Goal: Information Seeking & Learning: Learn about a topic

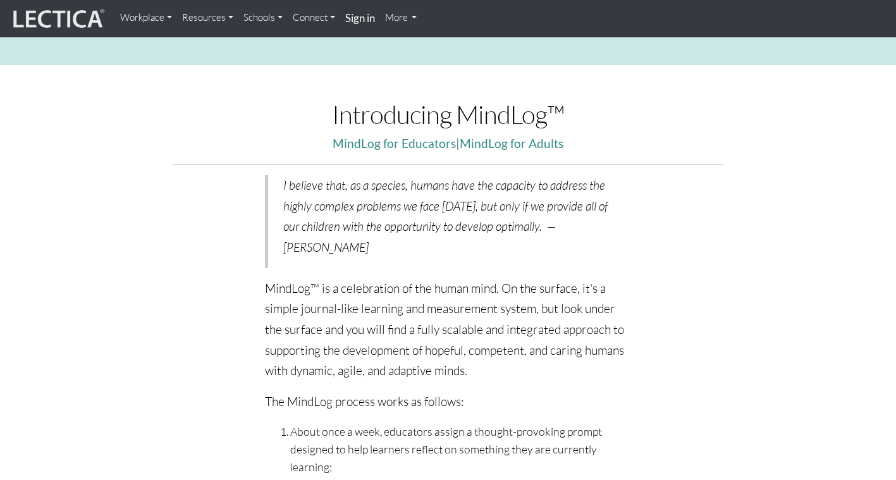
scroll to position [730, 0]
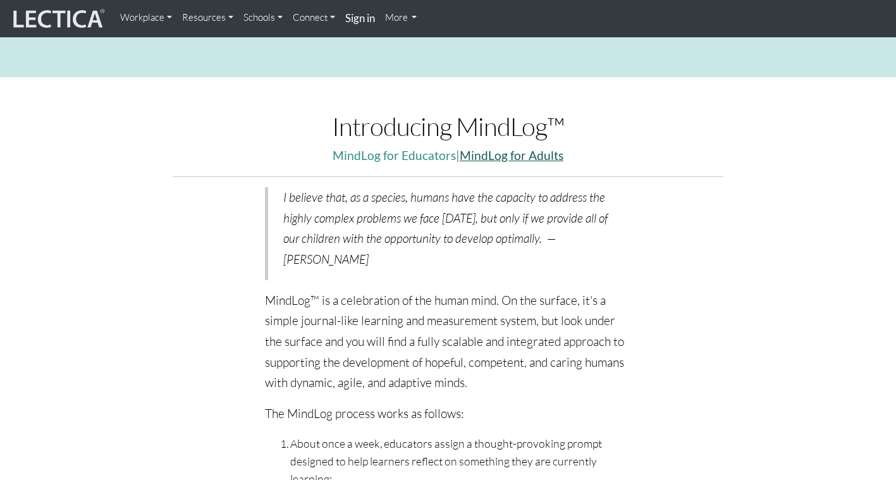
click at [510, 162] on link "MindLog for Adults" at bounding box center [512, 155] width 104 height 15
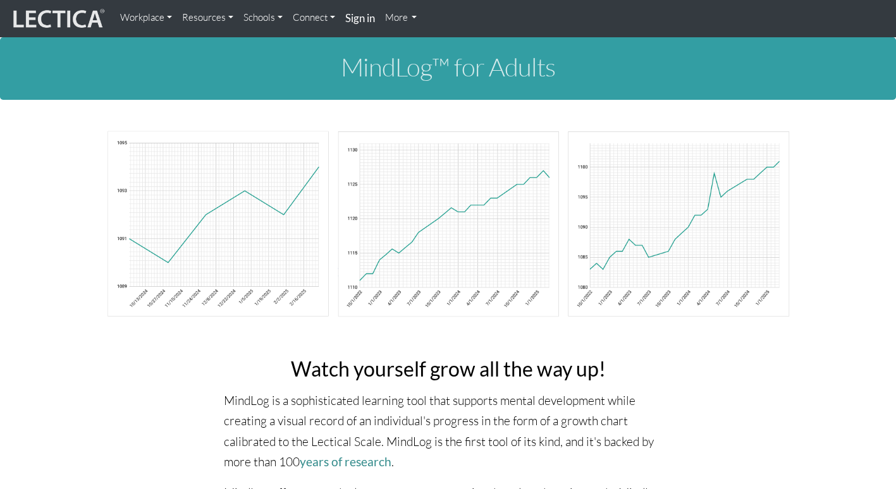
click at [409, 18] on link "More" at bounding box center [401, 17] width 42 height 25
click at [329, 13] on link "Connect" at bounding box center [314, 17] width 52 height 25
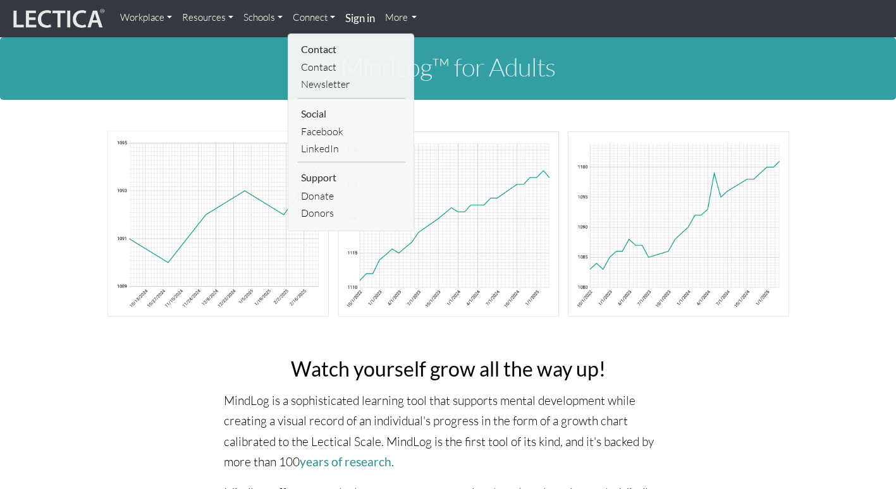
click at [276, 20] on link "Schools" at bounding box center [262, 17] width 49 height 25
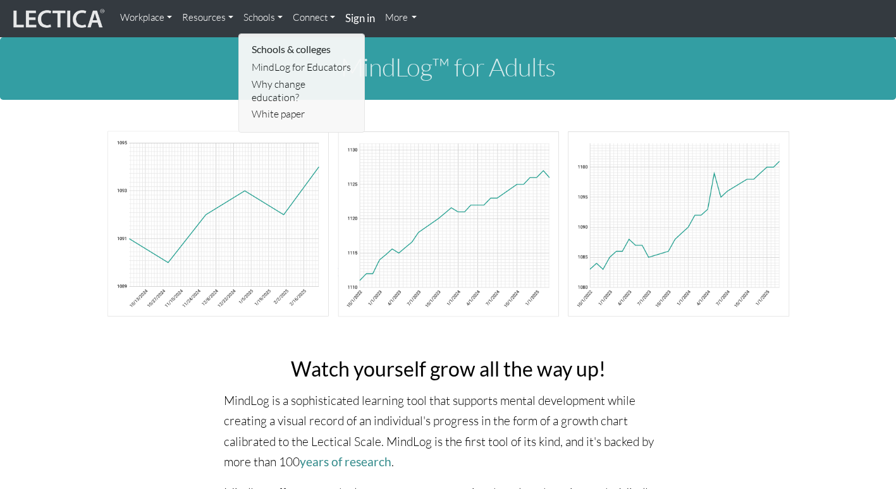
click at [226, 20] on link "Resources" at bounding box center [207, 17] width 61 height 25
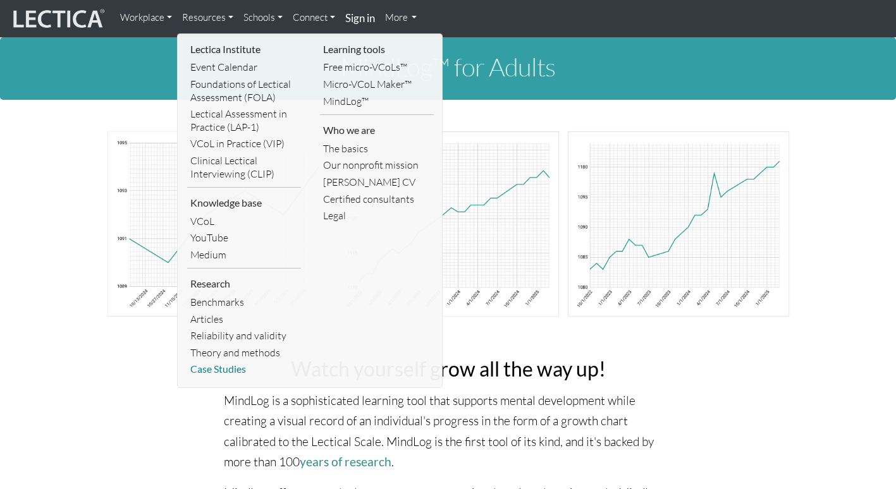
click at [217, 368] on link "Case Studies" at bounding box center [244, 369] width 114 height 17
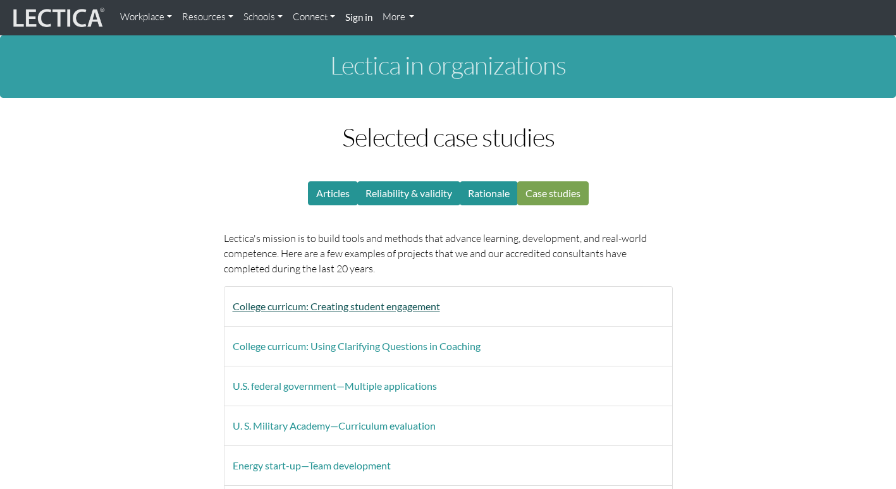
click at [316, 315] on button "College curricum: Creating student engagement" at bounding box center [336, 307] width 224 height 24
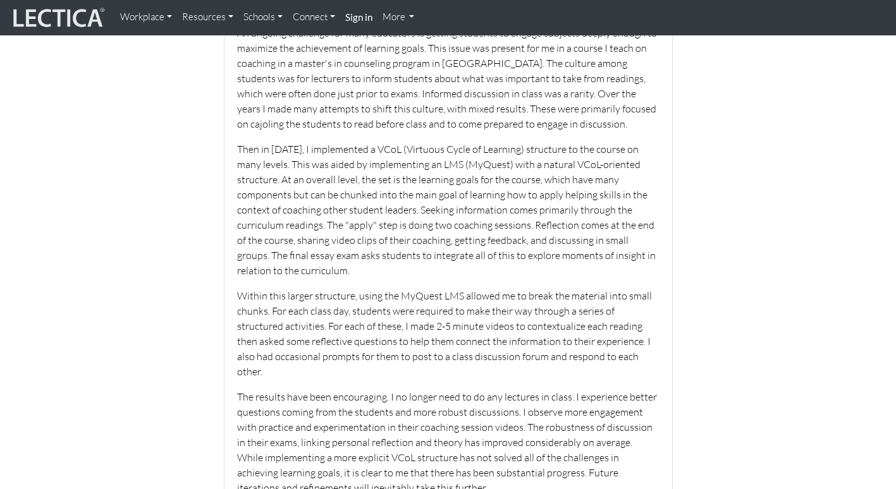
scroll to position [134, 0]
